Goal: Task Accomplishment & Management: Manage account settings

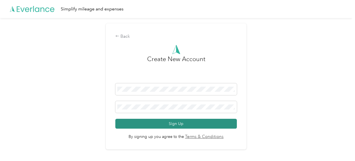
click at [220, 121] on button "Sign Up" at bounding box center [175, 124] width 121 height 10
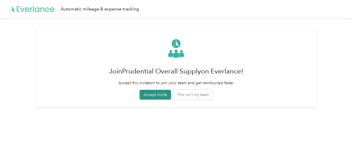
click at [156, 98] on button "Accept invite" at bounding box center [154, 95] width 31 height 10
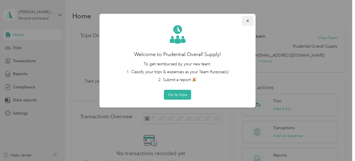
click at [247, 20] on icon "button" at bounding box center [248, 21] width 4 height 4
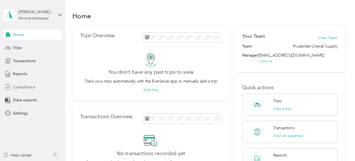
click at [24, 84] on span "Compliance" at bounding box center [24, 87] width 22 height 6
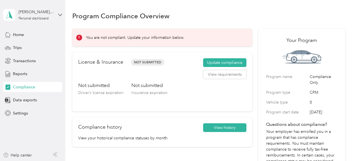
click at [181, 82] on div "Not submitted Driver’s license expiration Not submitted Insurance expiration" at bounding box center [162, 94] width 168 height 24
click at [233, 97] on div "Not submitted Driver’s license expiration Not submitted Insurance expiration" at bounding box center [162, 94] width 168 height 24
click at [229, 77] on button "View requirements" at bounding box center [224, 74] width 43 height 9
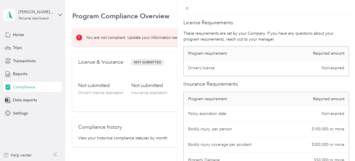
scroll to position [85, 0]
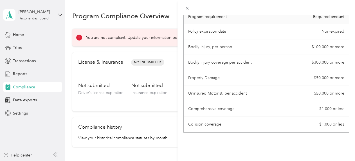
click at [190, 97] on td "Uninsured Motorist, per accident" at bounding box center [236, 93] width 105 height 15
drag, startPoint x: 212, startPoint y: 76, endPoint x: 210, endPoint y: 72, distance: 4.4
click at [210, 74] on td "Property Damage" at bounding box center [236, 77] width 105 height 15
click at [276, 152] on div "License Requirements These requirements are set by your Company. If you have an…" at bounding box center [265, 95] width 177 height 161
click at [276, 146] on div "License Requirements These requirements are set by your Company. If you have an…" at bounding box center [265, 95] width 177 height 161
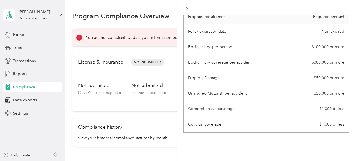
scroll to position [57, 0]
